Goal: Task Accomplishment & Management: Complete application form

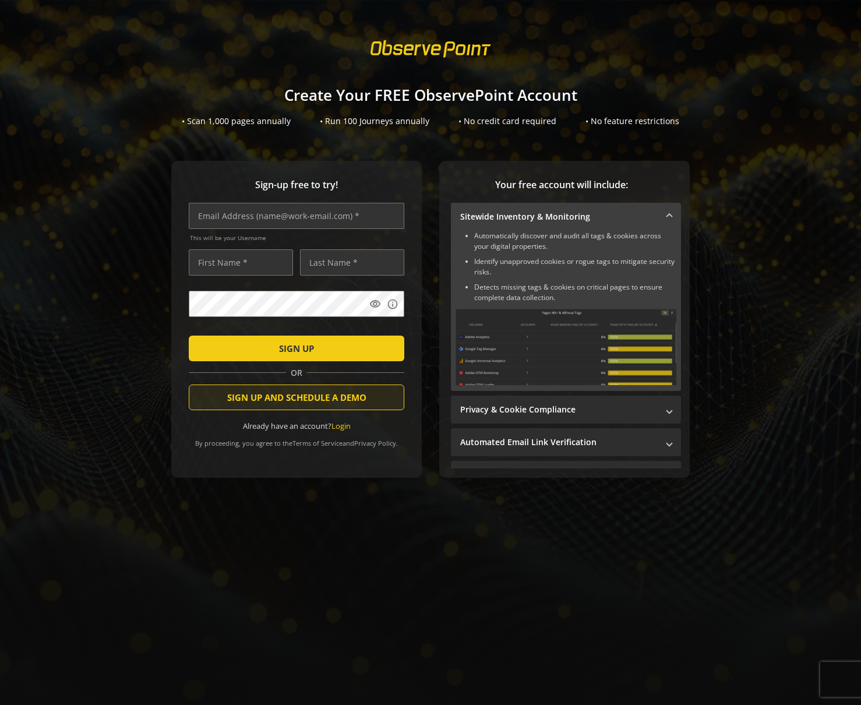
click at [230, 393] on span "SIGN UP AND SCHEDULE A DEMO" at bounding box center [296, 397] width 139 height 21
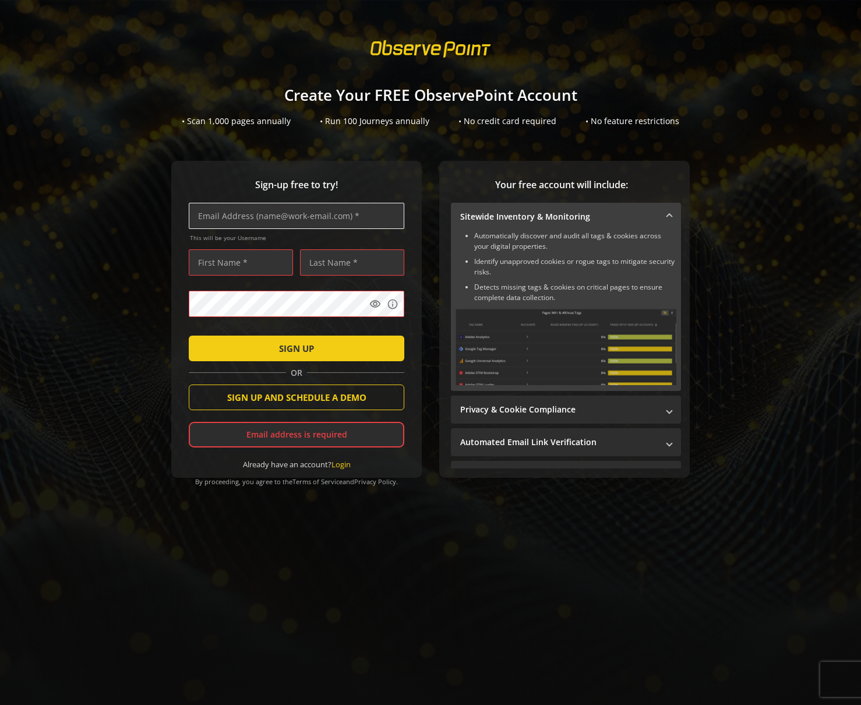
click at [234, 213] on input "text" at bounding box center [297, 216] width 216 height 26
type input "[PERSON_NAME][EMAIL_ADDRESS][PERSON_NAME][DOMAIN_NAME]"
type input "[PERSON_NAME]"
click at [246, 216] on input "[PERSON_NAME][EMAIL_ADDRESS][PERSON_NAME][DOMAIN_NAME]" at bounding box center [297, 216] width 216 height 26
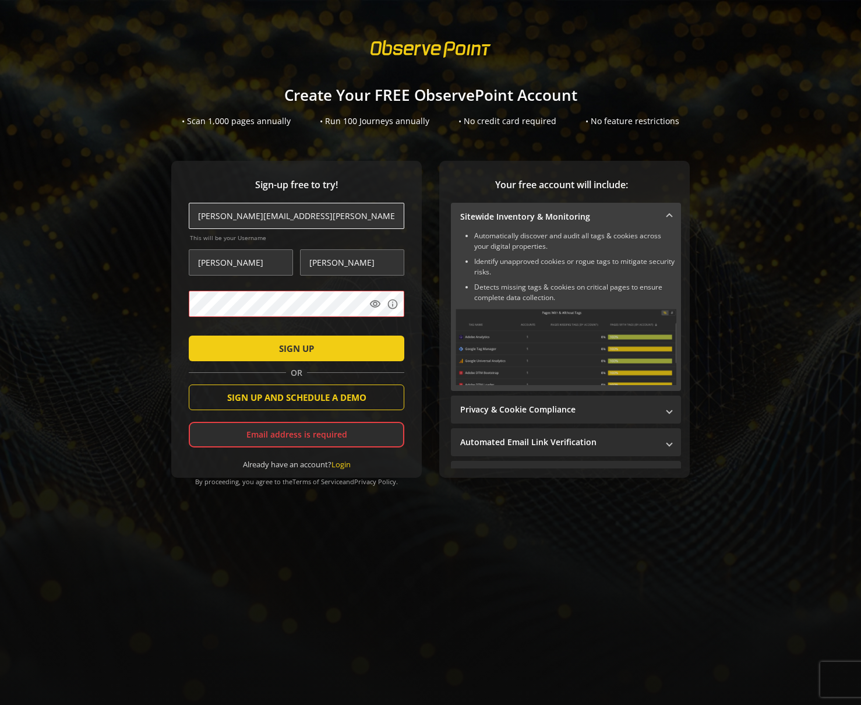
click at [248, 221] on input "[PERSON_NAME][EMAIL_ADDRESS][PERSON_NAME][DOMAIN_NAME]" at bounding box center [297, 216] width 216 height 26
type input "tamera.eaton+95@observepoint.com"
click at [256, 395] on span "SIGN UP AND SCHEDULE A DEMO" at bounding box center [296, 397] width 139 height 21
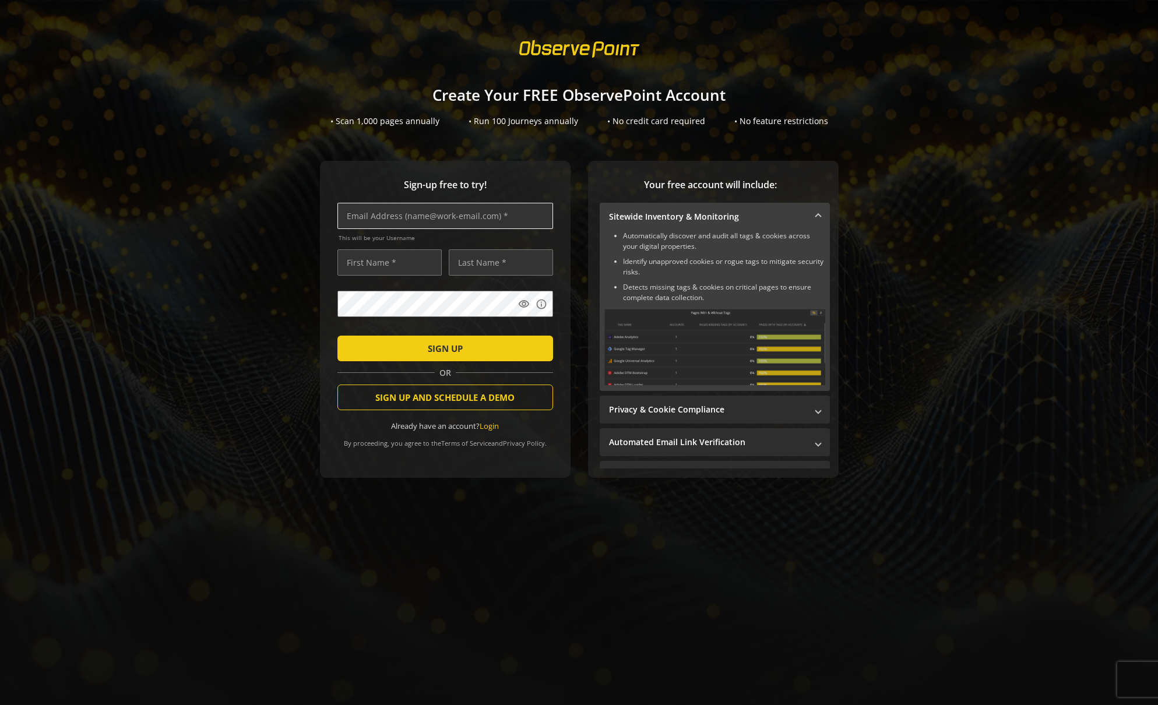
click at [358, 217] on input "text" at bounding box center [445, 216] width 216 height 26
type input "[PERSON_NAME][EMAIL_ADDRESS][PERSON_NAME][DOMAIN_NAME]"
type input "[PERSON_NAME]"
click at [393, 216] on input "[PERSON_NAME][EMAIL_ADDRESS][PERSON_NAME][DOMAIN_NAME]" at bounding box center [445, 216] width 216 height 26
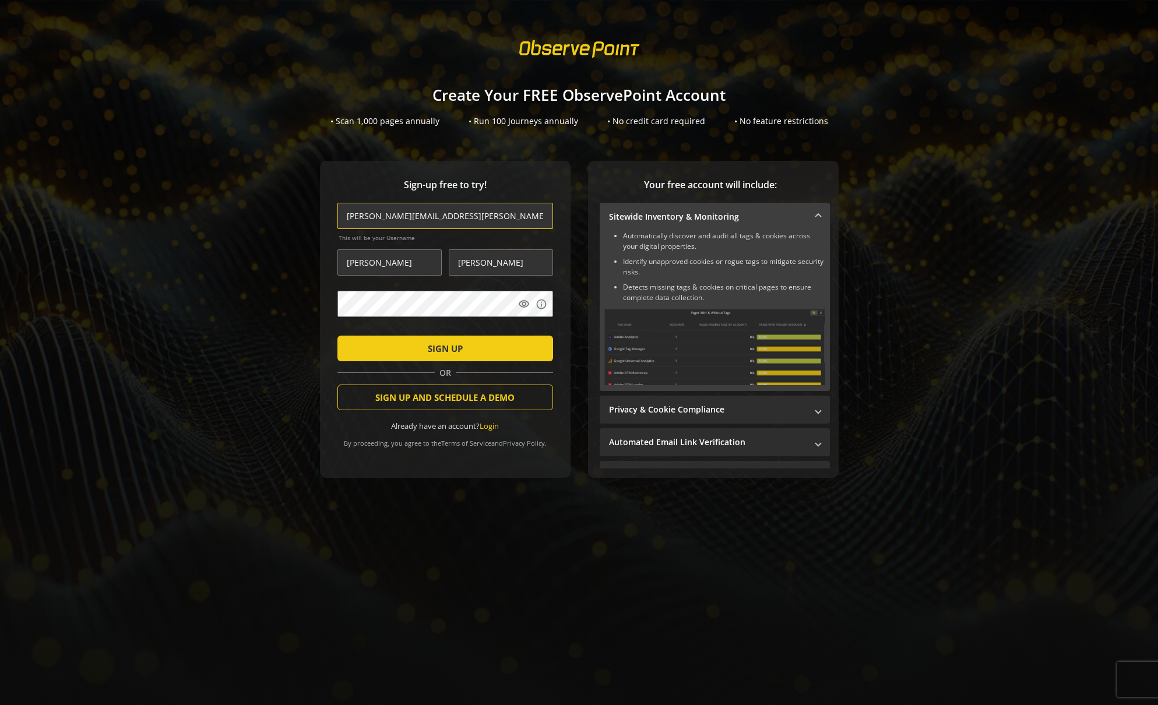
type input "[PERSON_NAME][EMAIL_ADDRESS][PERSON_NAME][DOMAIN_NAME]"
click at [394, 348] on span "submit" at bounding box center [445, 348] width 216 height 28
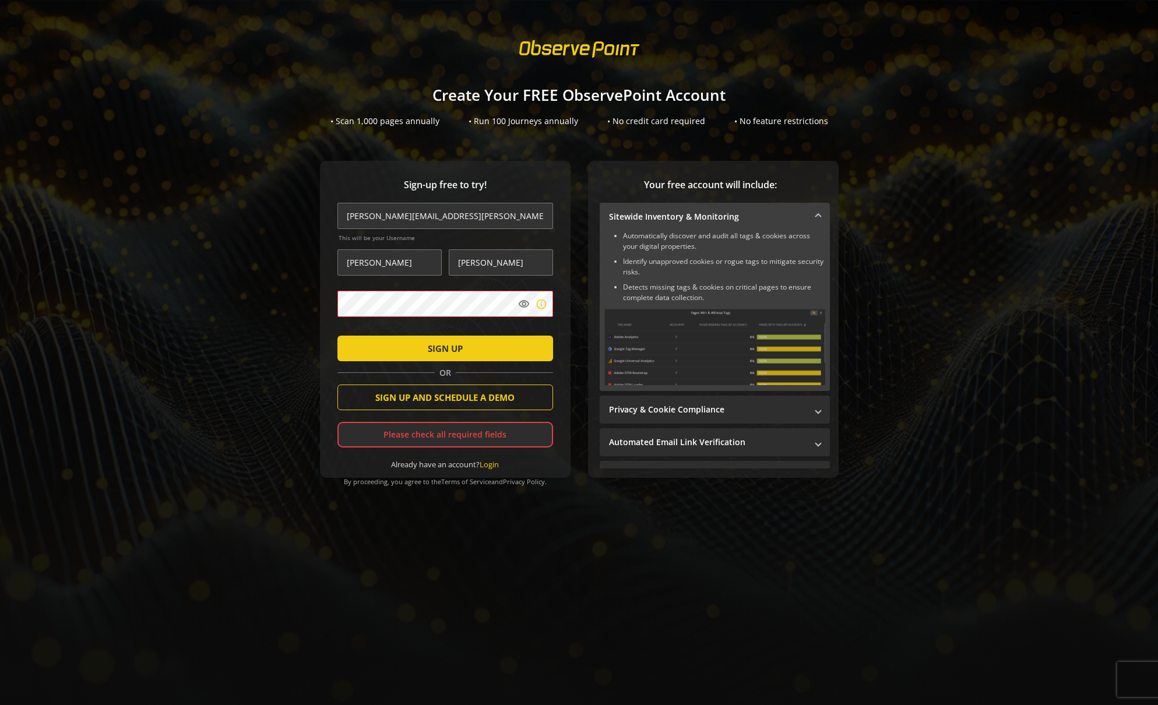
click at [535, 299] on mat-icon "info" at bounding box center [541, 304] width 12 height 12
click at [391, 350] on span "submit" at bounding box center [445, 348] width 216 height 28
